Goal: Task Accomplishment & Management: Manage account settings

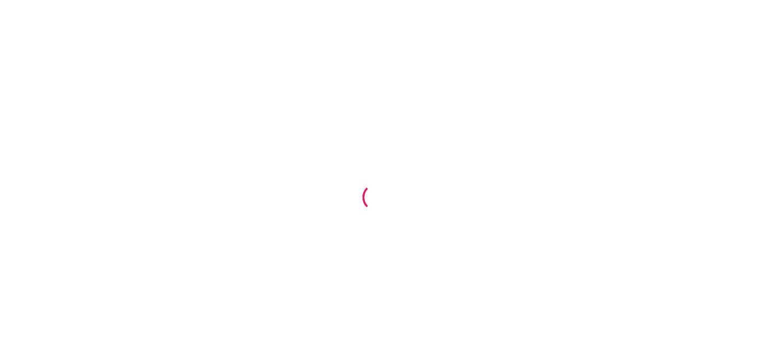
click at [166, 173] on div at bounding box center [380, 182] width 761 height 364
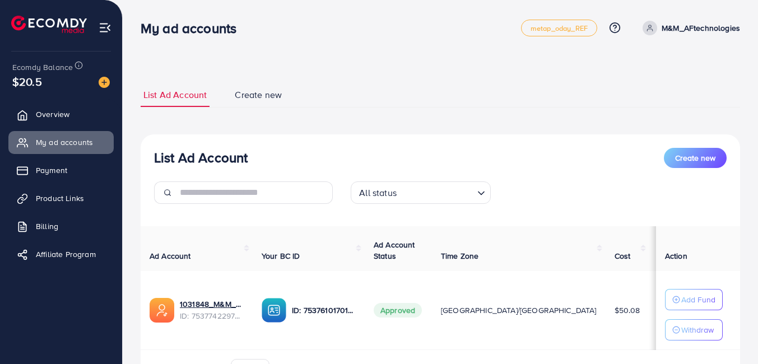
click at [241, 100] on span "Create new" at bounding box center [258, 95] width 47 height 13
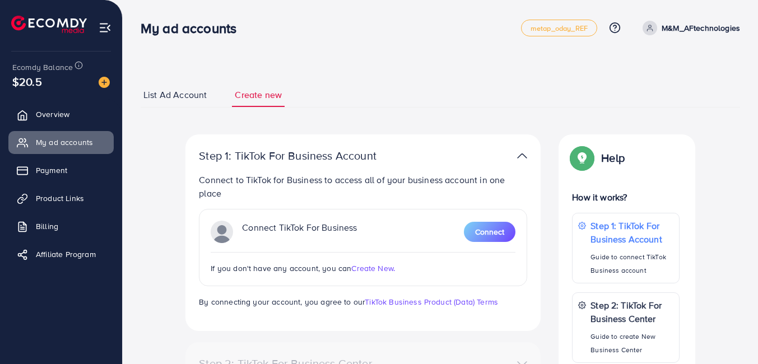
click at [166, 85] on link "List Ad Account" at bounding box center [175, 95] width 69 height 24
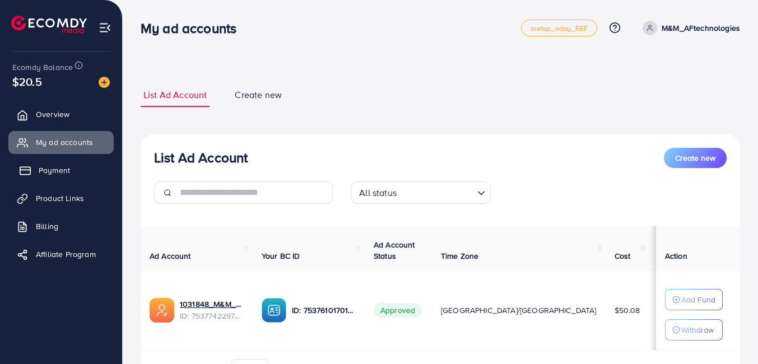
click at [59, 170] on span "Payment" at bounding box center [54, 170] width 31 height 11
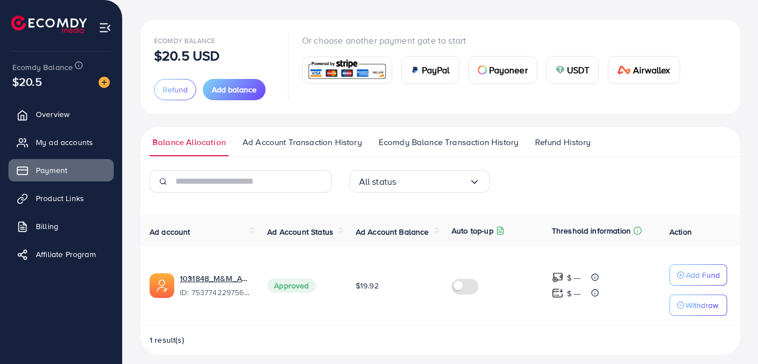
scroll to position [58, 0]
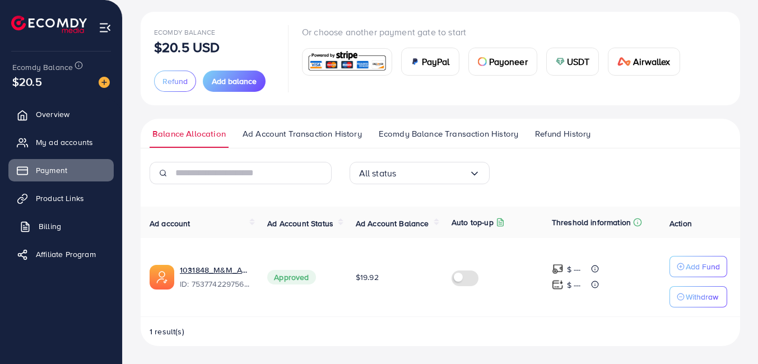
click at [57, 221] on span "Billing" at bounding box center [50, 226] width 22 height 11
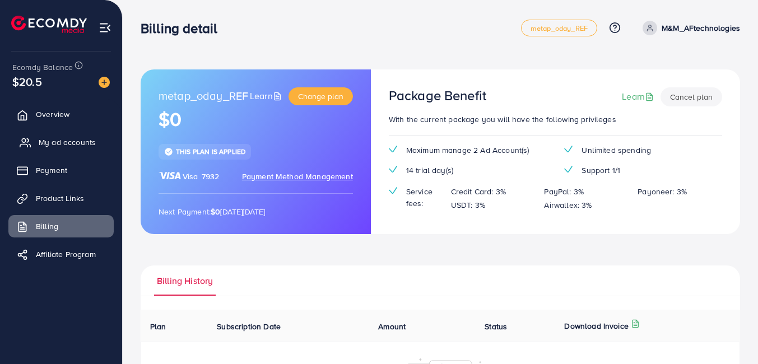
click at [50, 142] on span "My ad accounts" at bounding box center [67, 142] width 57 height 11
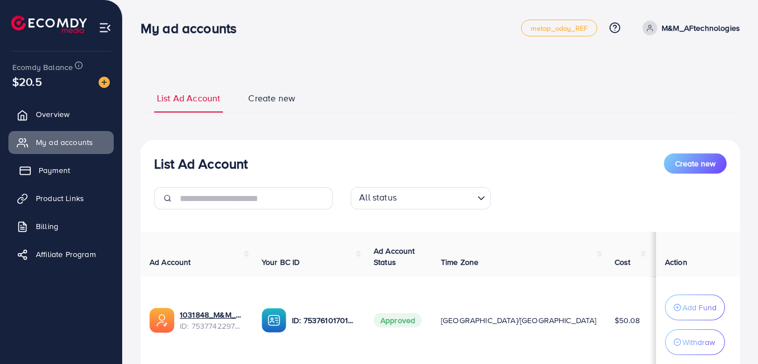
click at [56, 167] on span "Payment" at bounding box center [54, 170] width 31 height 11
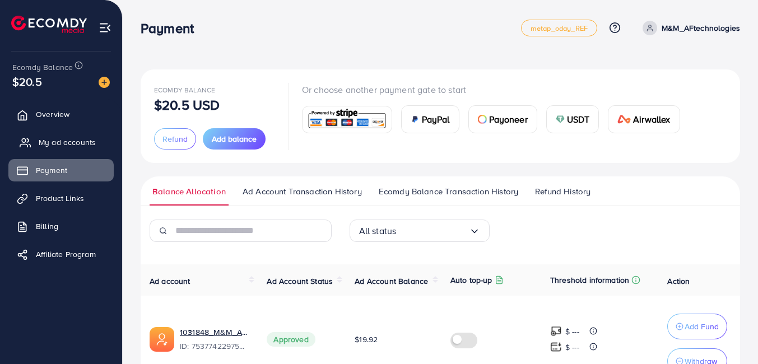
click at [51, 137] on span "My ad accounts" at bounding box center [67, 142] width 57 height 11
